Goal: Task Accomplishment & Management: Use online tool/utility

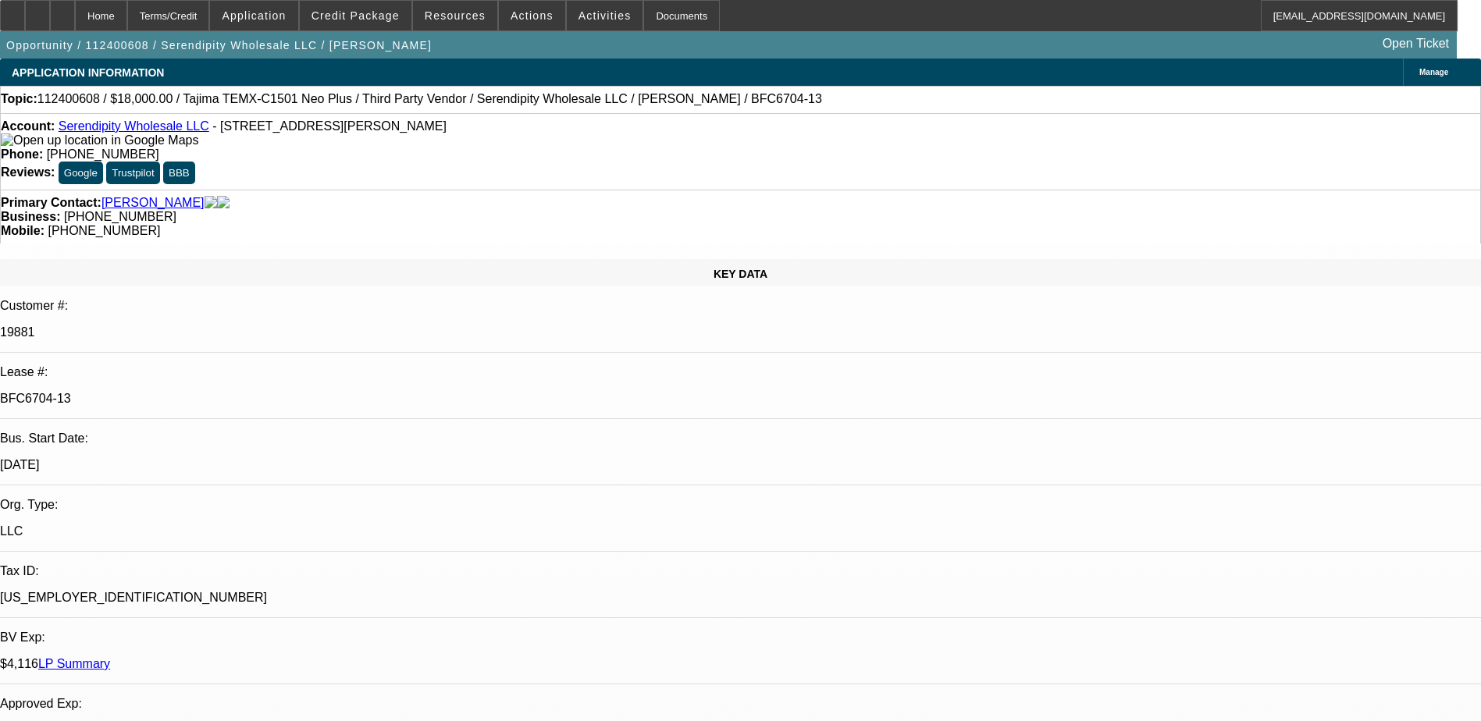
select select "0"
select select "2"
select select "0.1"
select select "4"
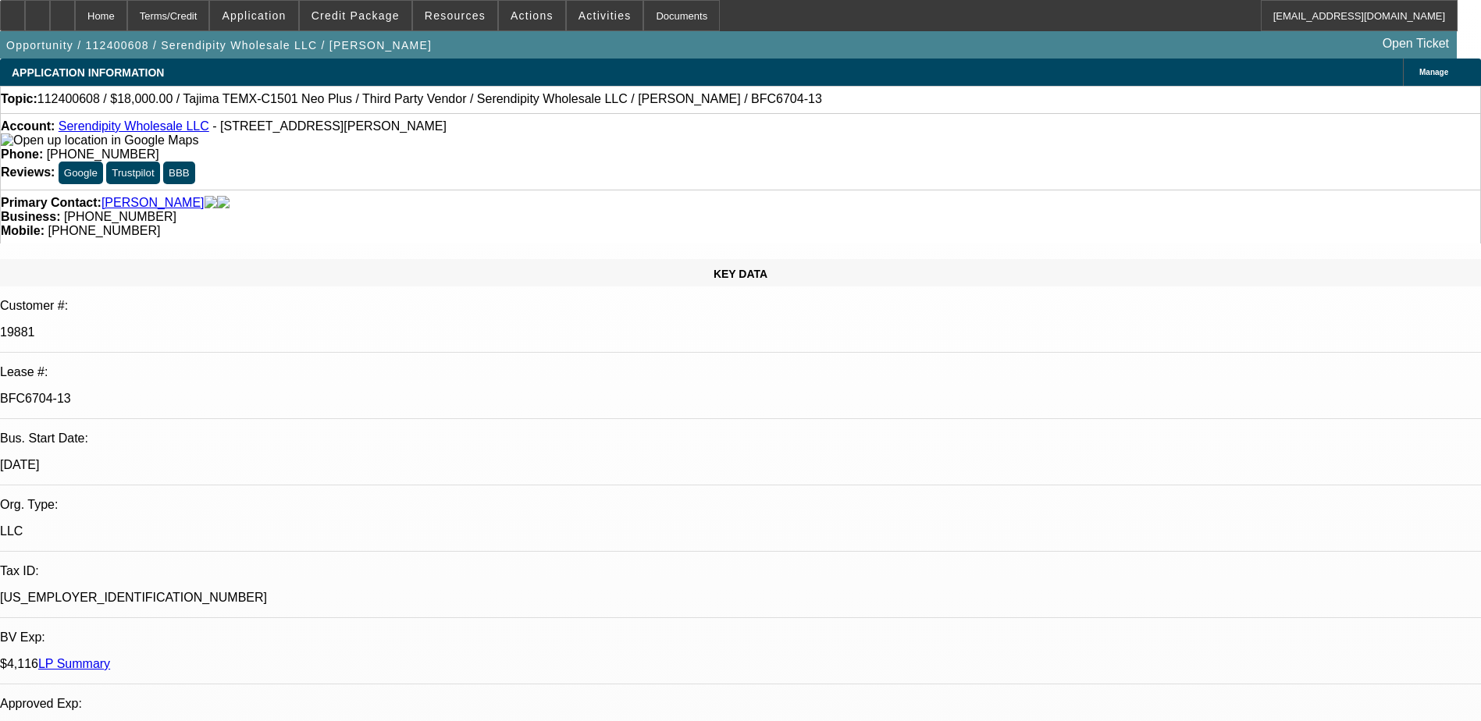
select select "0"
select select "2"
select select "0.1"
select select "4"
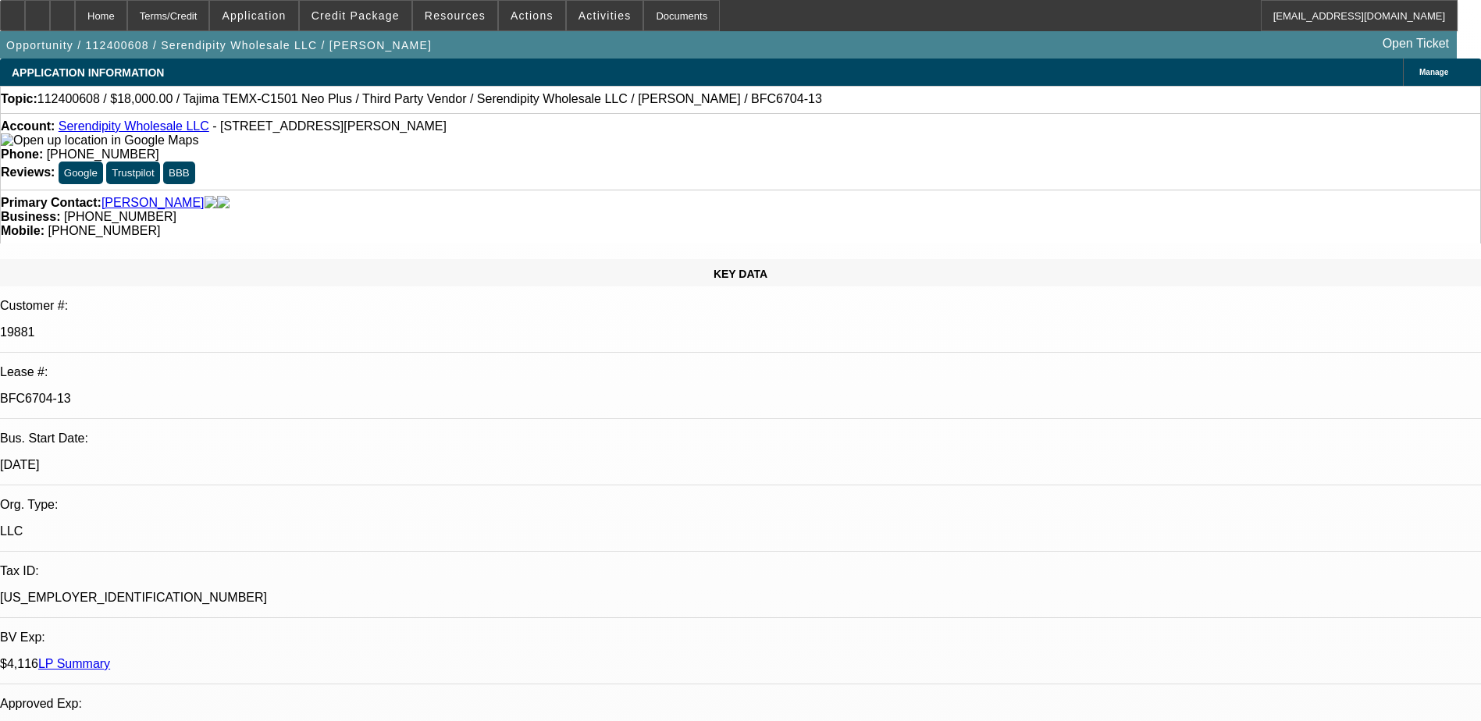
select select "0"
select select "2"
select select "0.1"
select select "4"
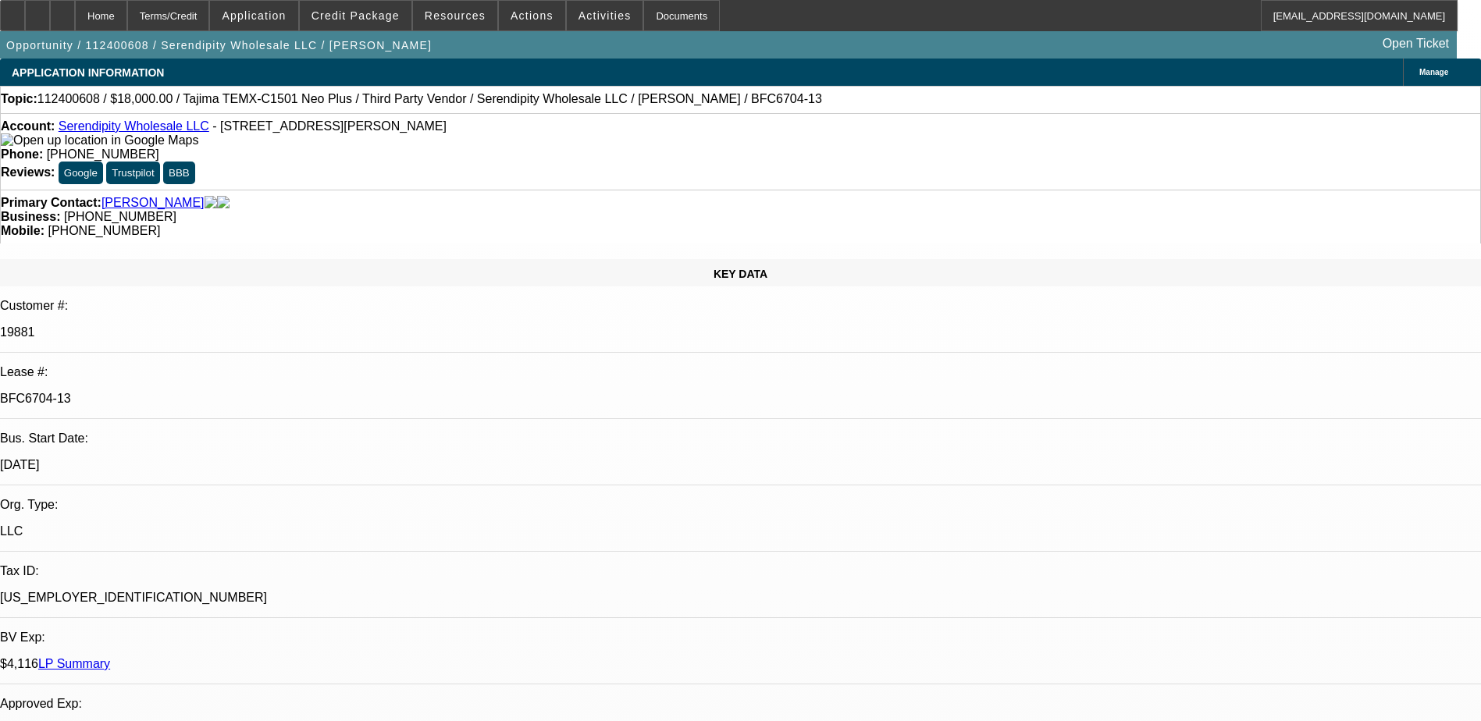
select select "0"
select select "2"
select select "0.1"
select select "4"
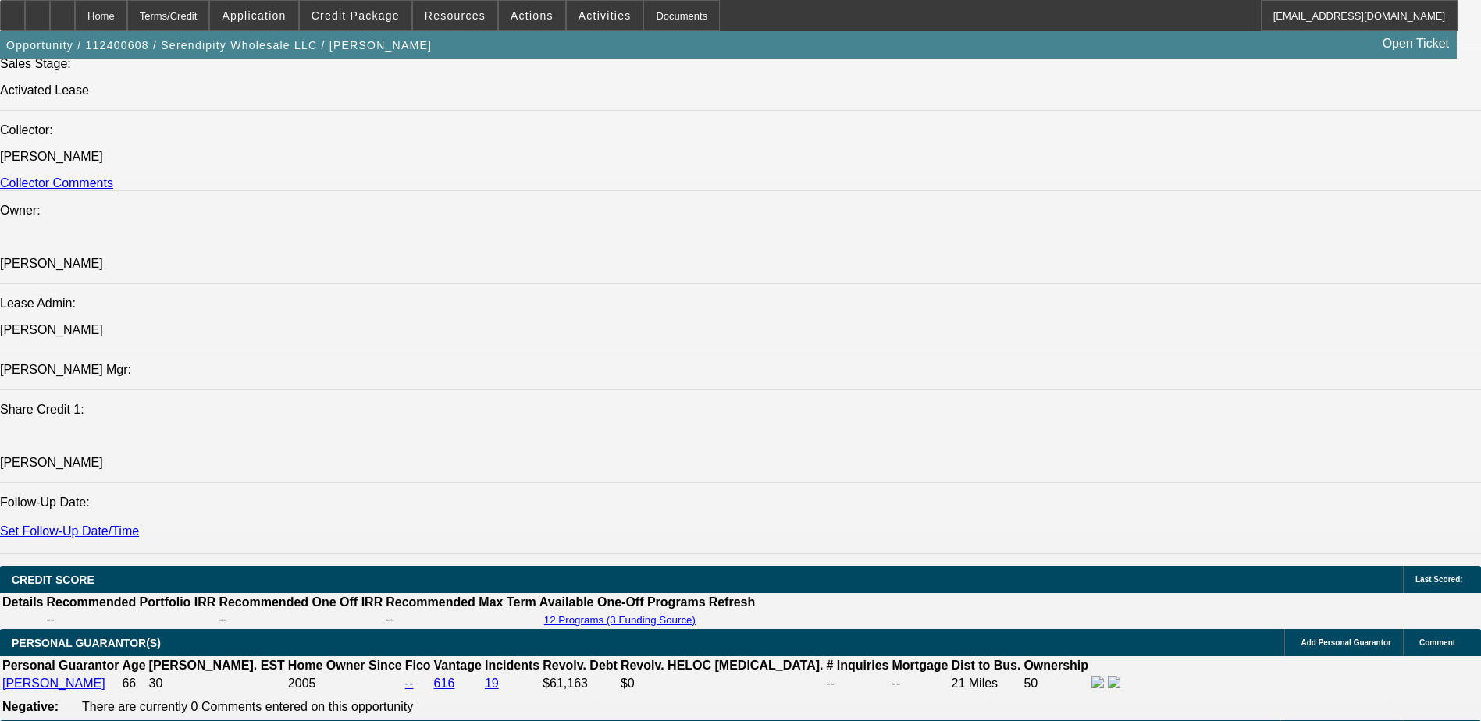
scroll to position [2030, 0]
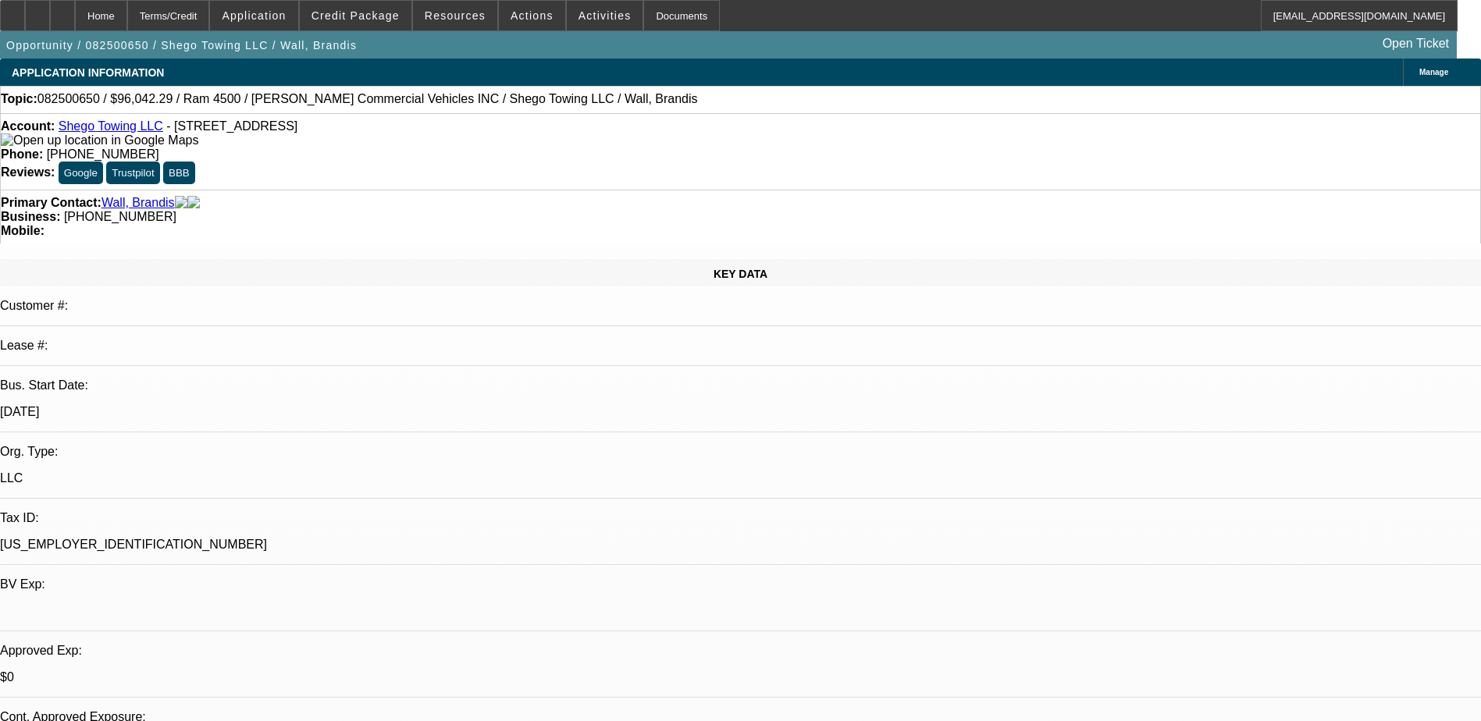
select select "0.15"
select select "2"
select select "0.1"
select select "4"
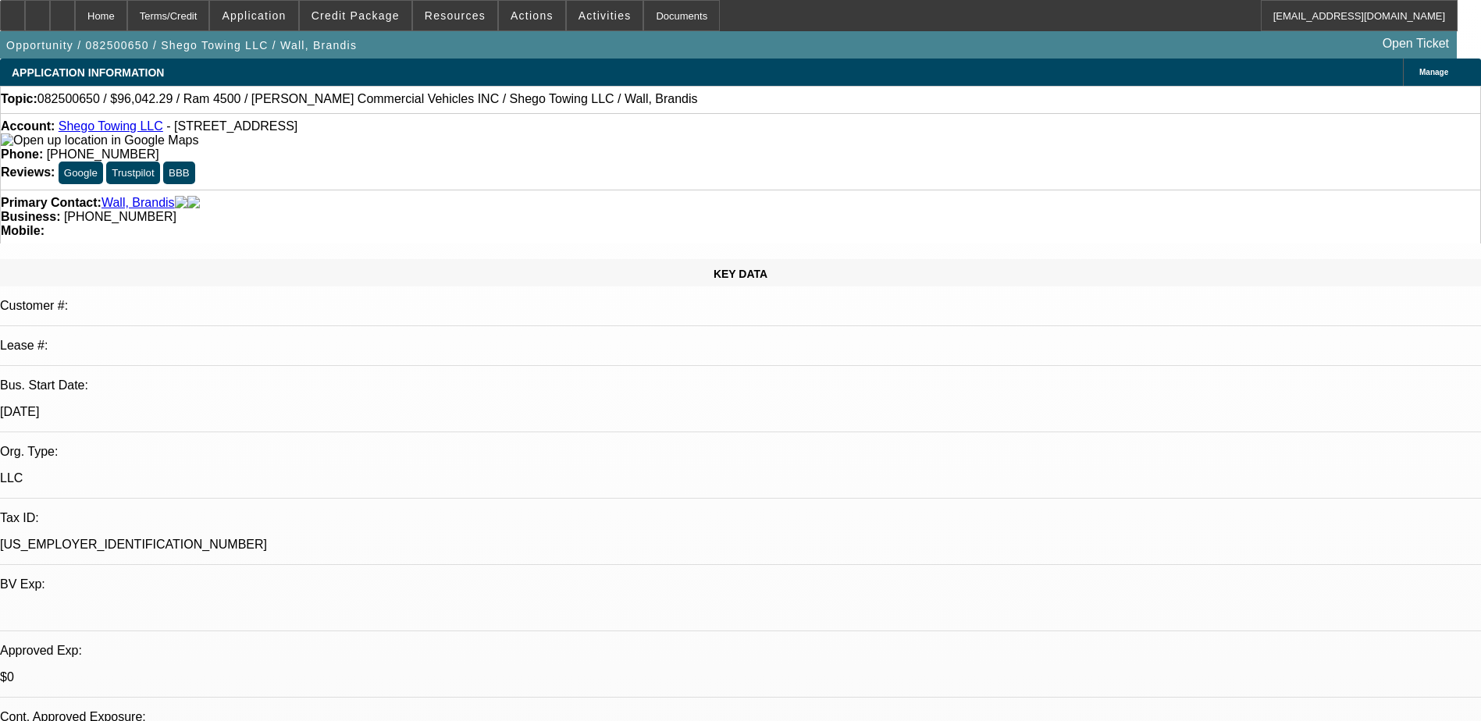
select select "0.15"
select select "2"
select select "0.1"
select select "4"
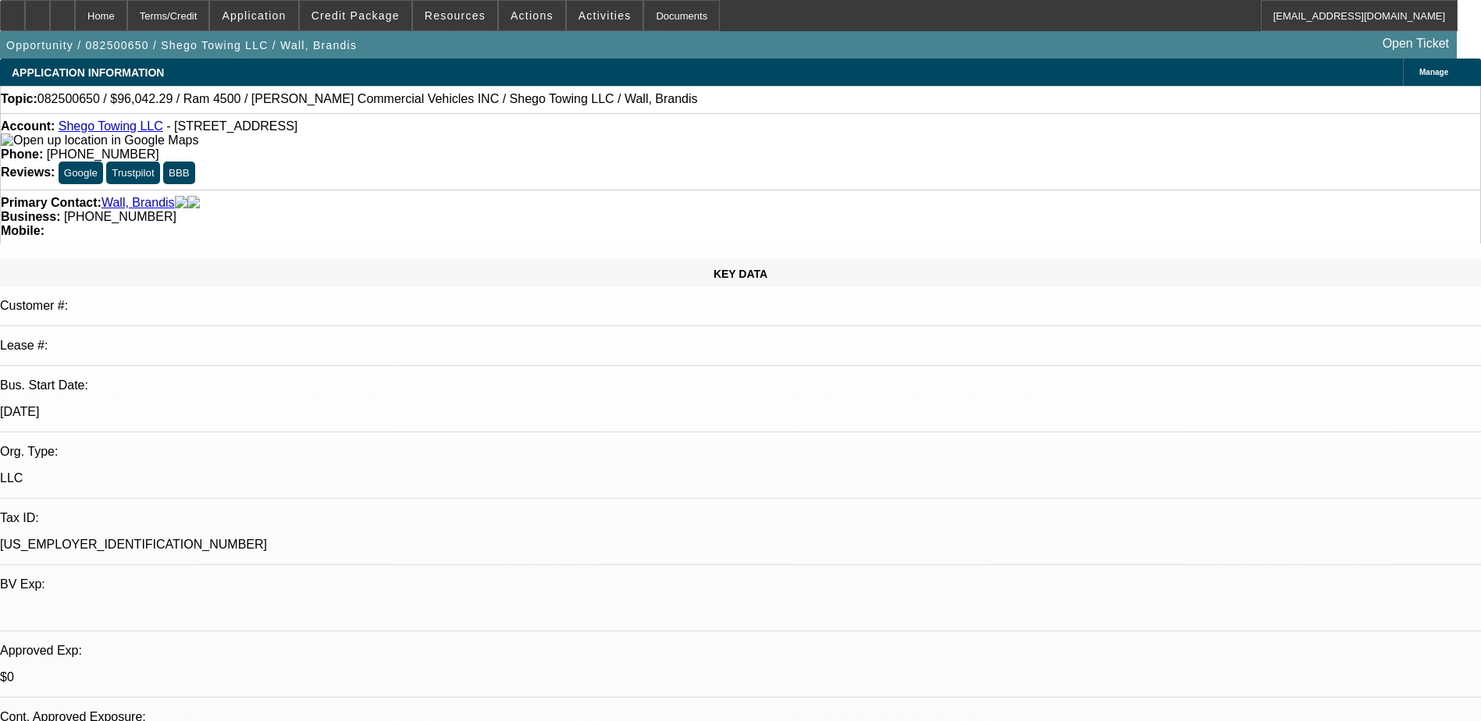
select select "0.15"
select select "2"
select select "0.1"
select select "4"
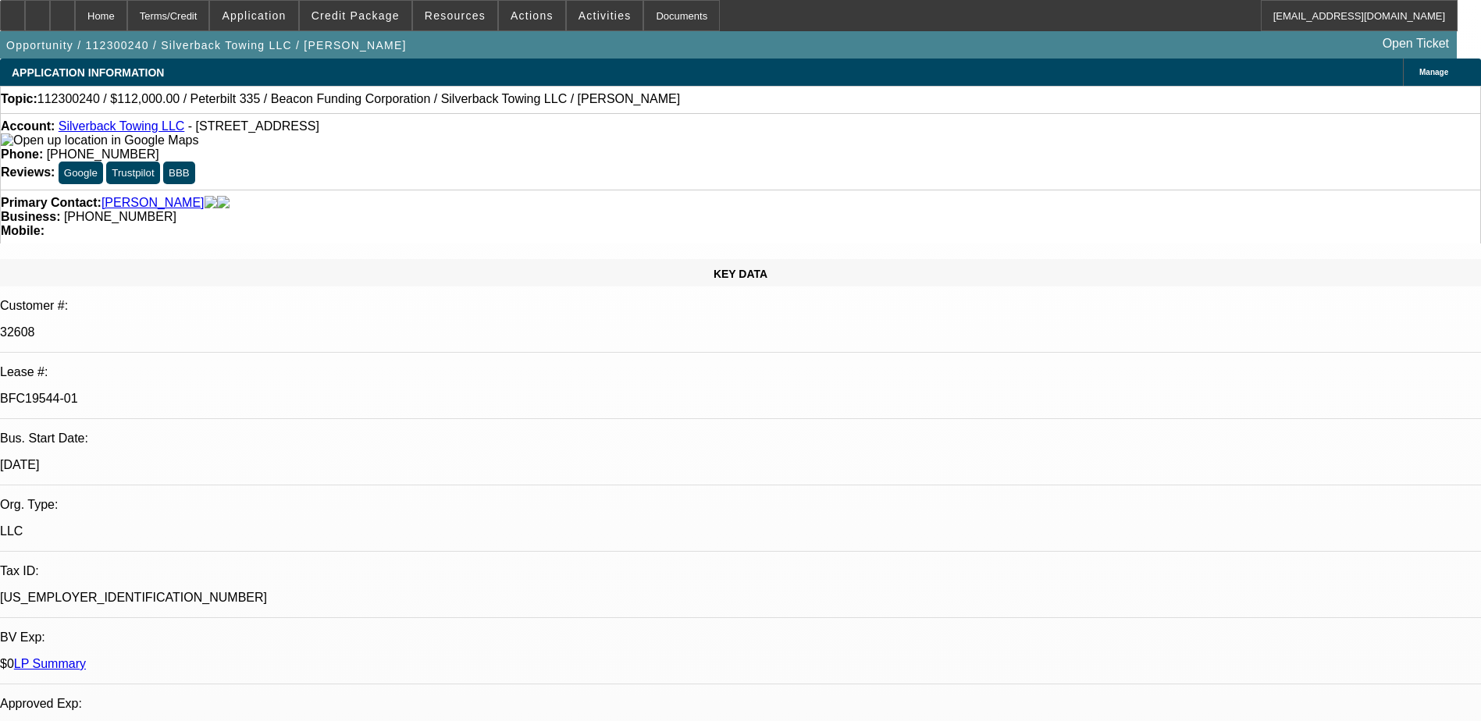
select select "0"
select select "2"
select select "0.1"
select select "2"
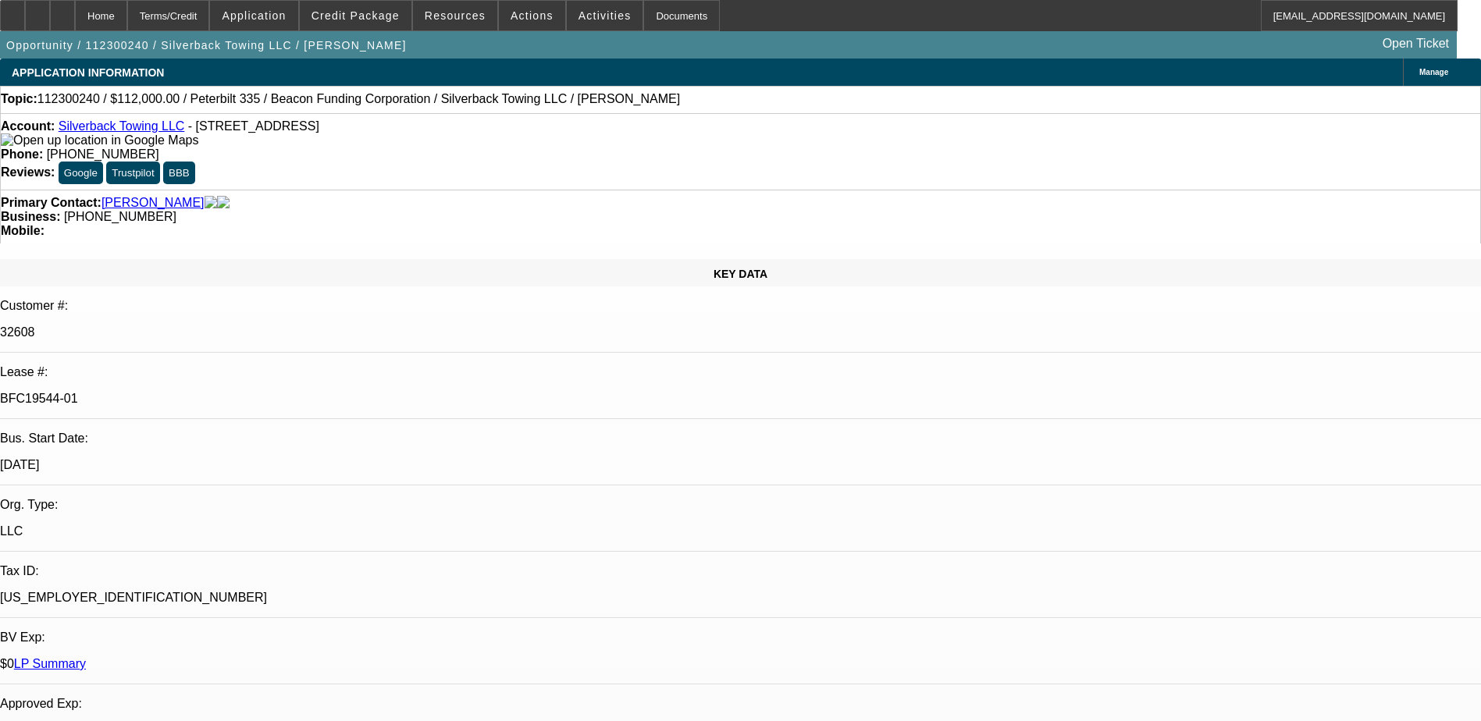
select select "0.1"
select select "0"
select select "0.1"
select select "0"
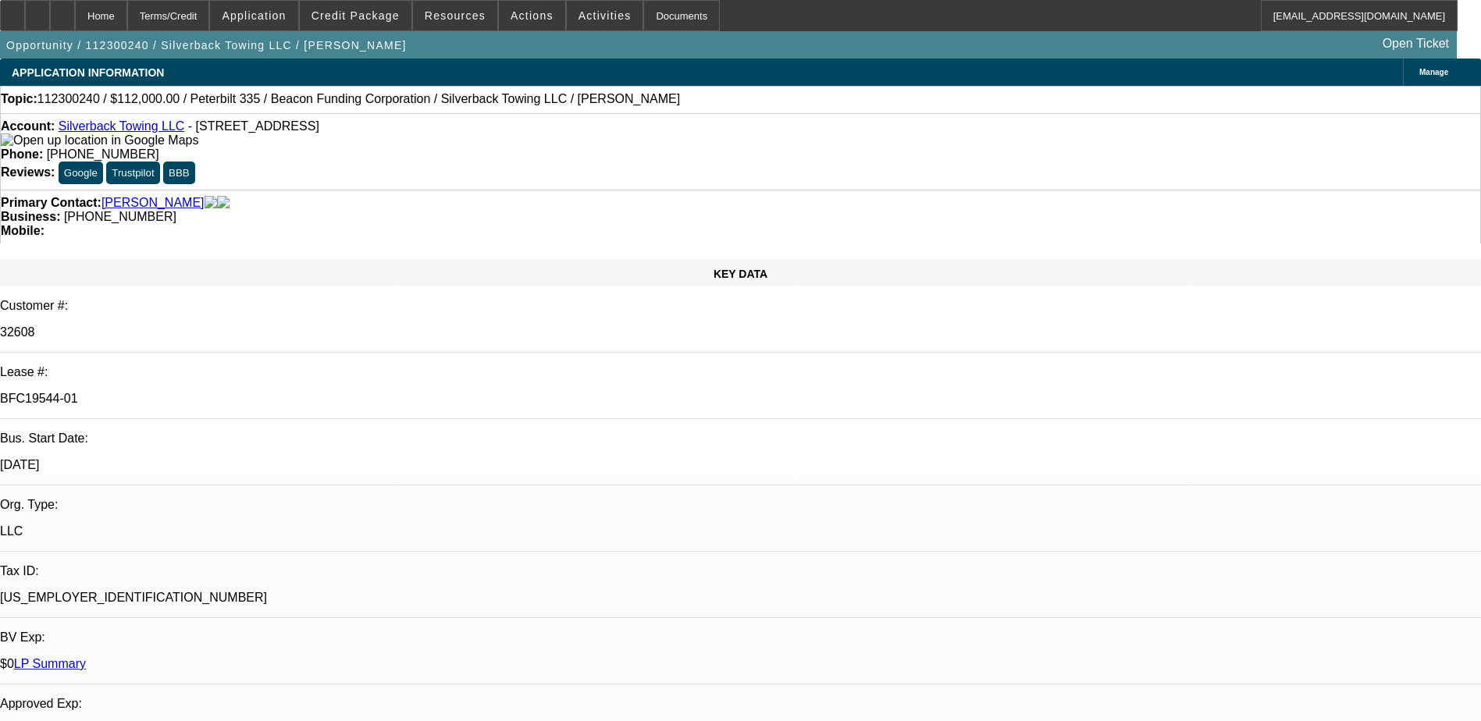
select select "0"
select select "0.1"
select select "1"
select select "2"
select select "4"
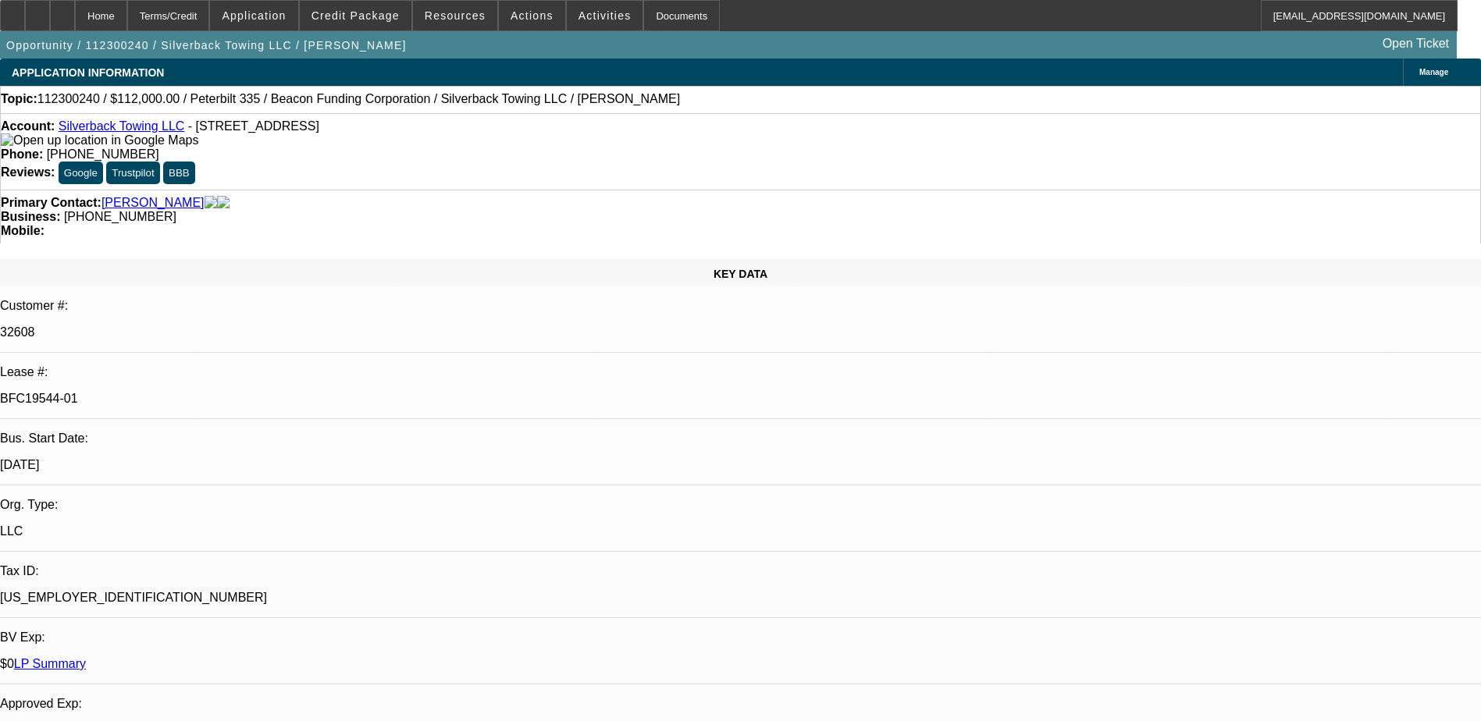
select select "1"
select select "2"
select select "4"
select select "1"
select select "2"
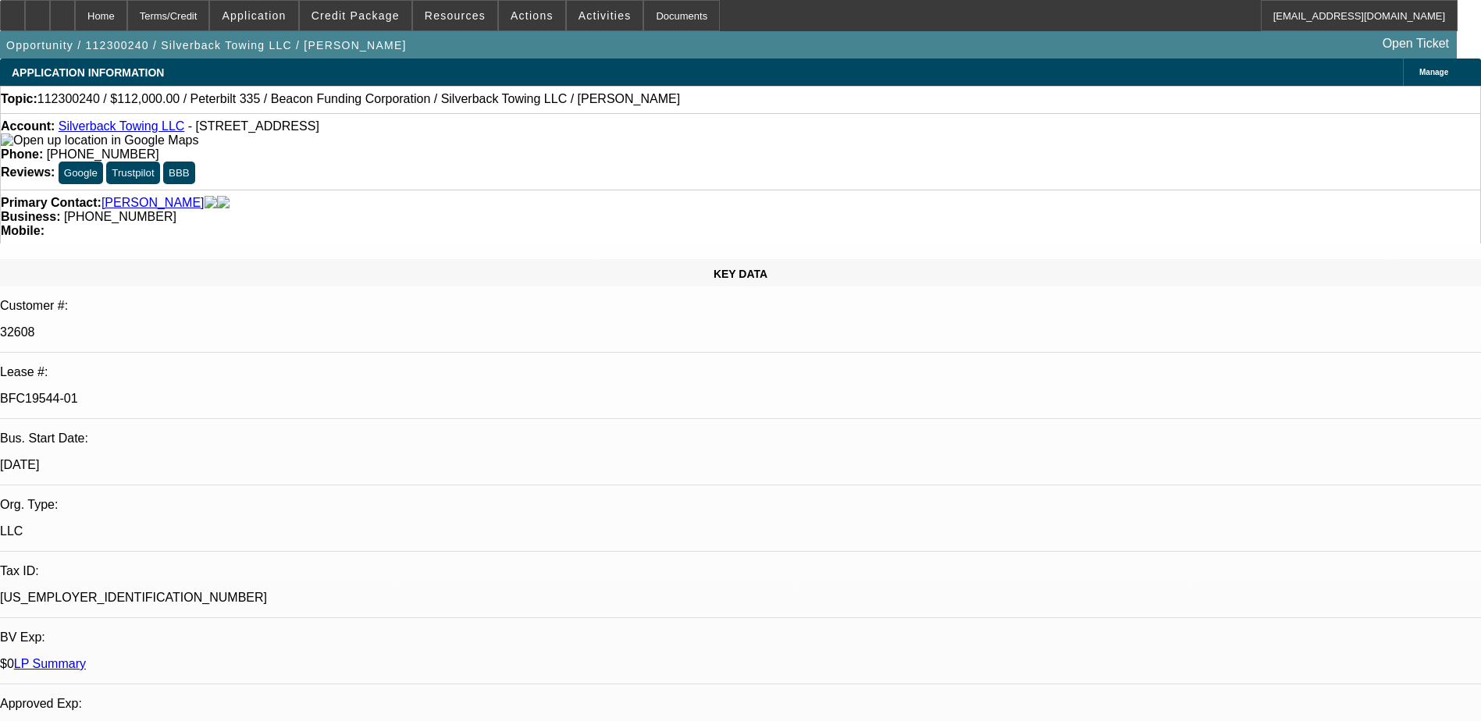
select select "4"
select select "1"
select select "2"
select select "4"
